Goal: Information Seeking & Learning: Understand process/instructions

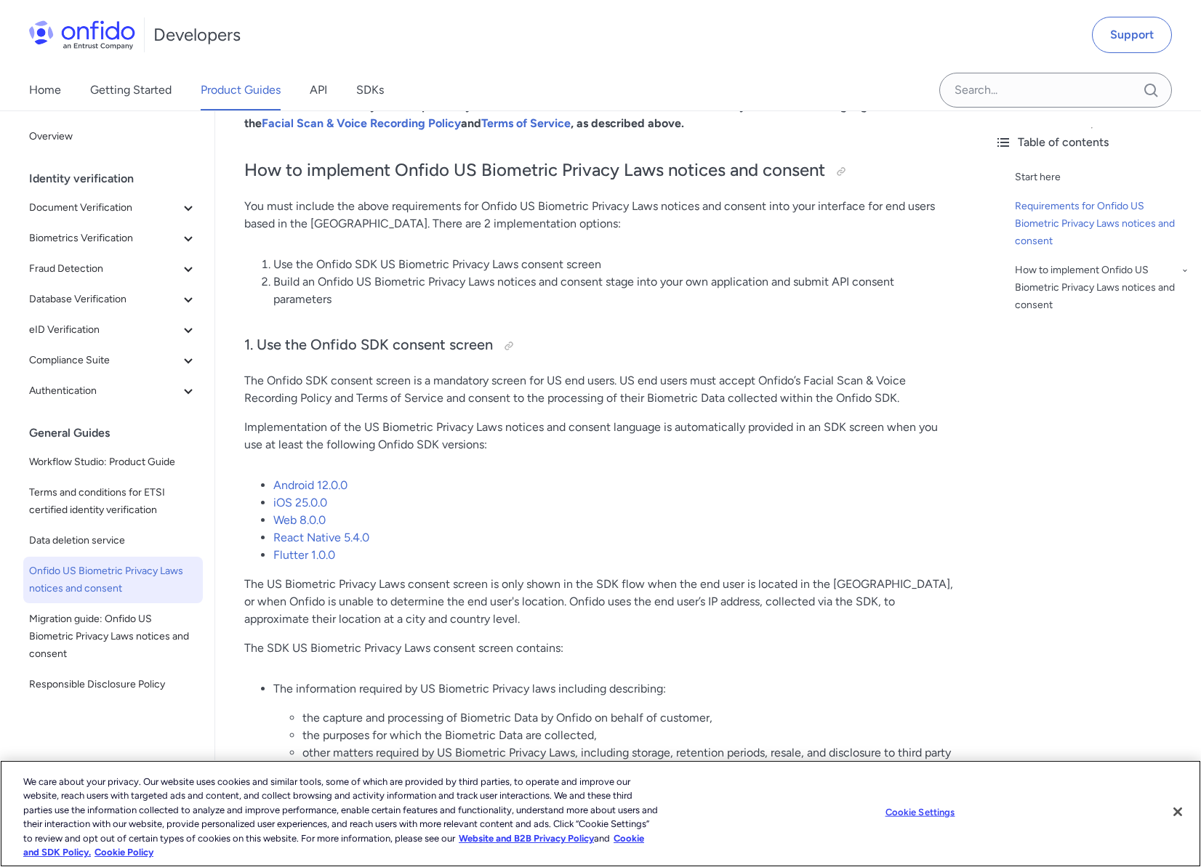
scroll to position [1070, 0]
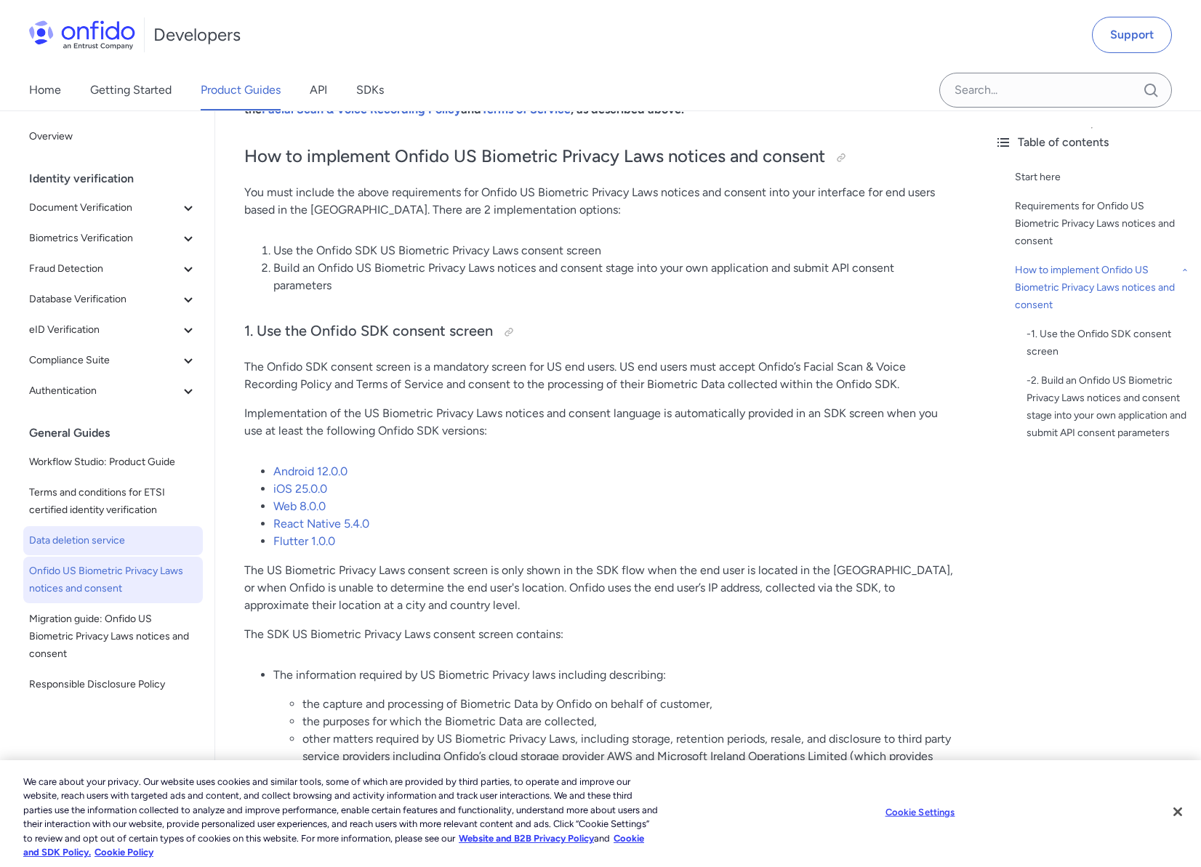
click at [116, 543] on span "Data deletion service" at bounding box center [113, 540] width 168 height 17
